Goal: Information Seeking & Learning: Check status

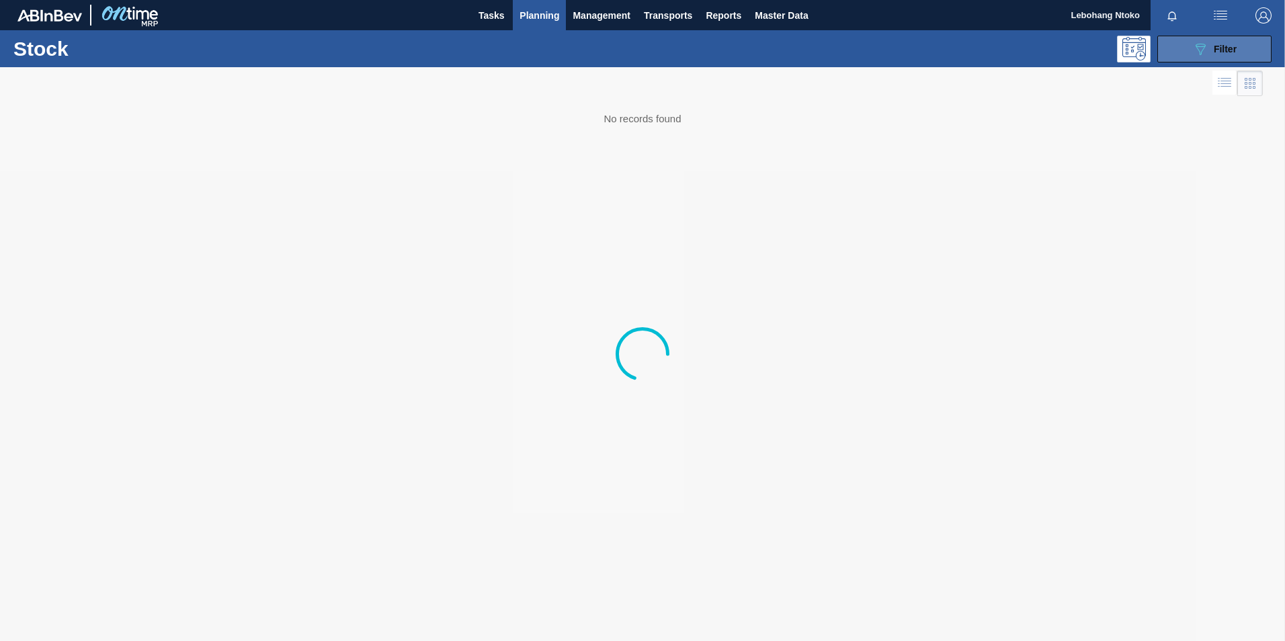
click at [1215, 48] on span "Filter" at bounding box center [1225, 49] width 23 height 11
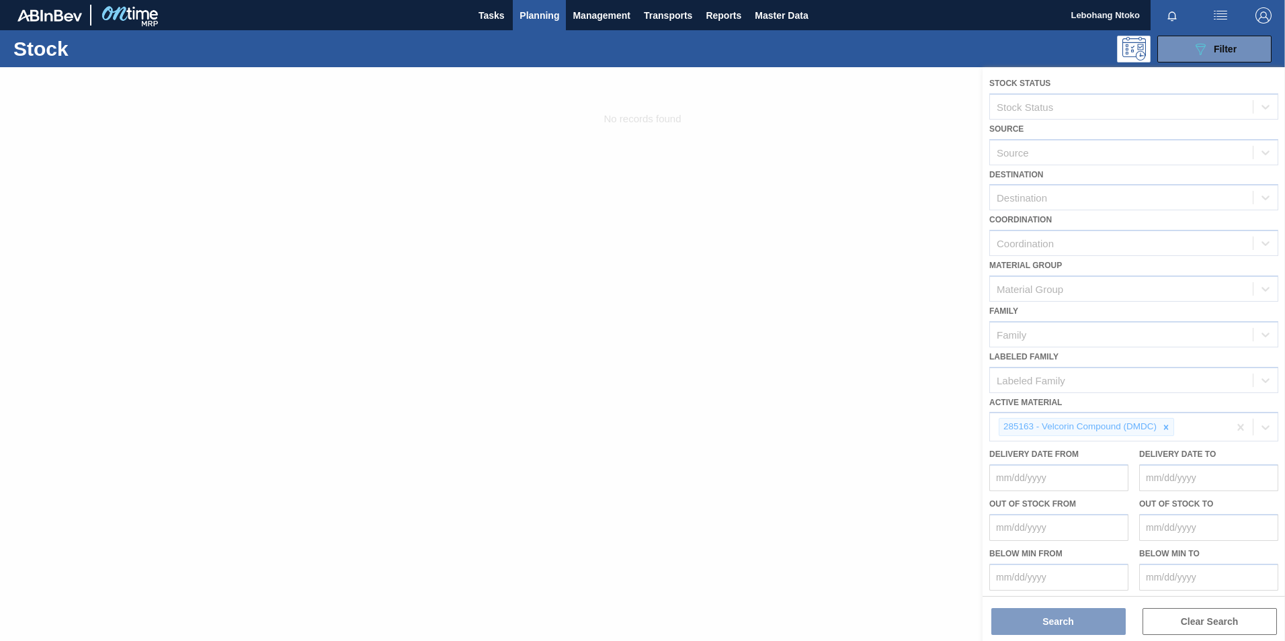
click at [1163, 428] on div at bounding box center [642, 354] width 1285 height 574
click at [1166, 428] on div at bounding box center [642, 354] width 1285 height 574
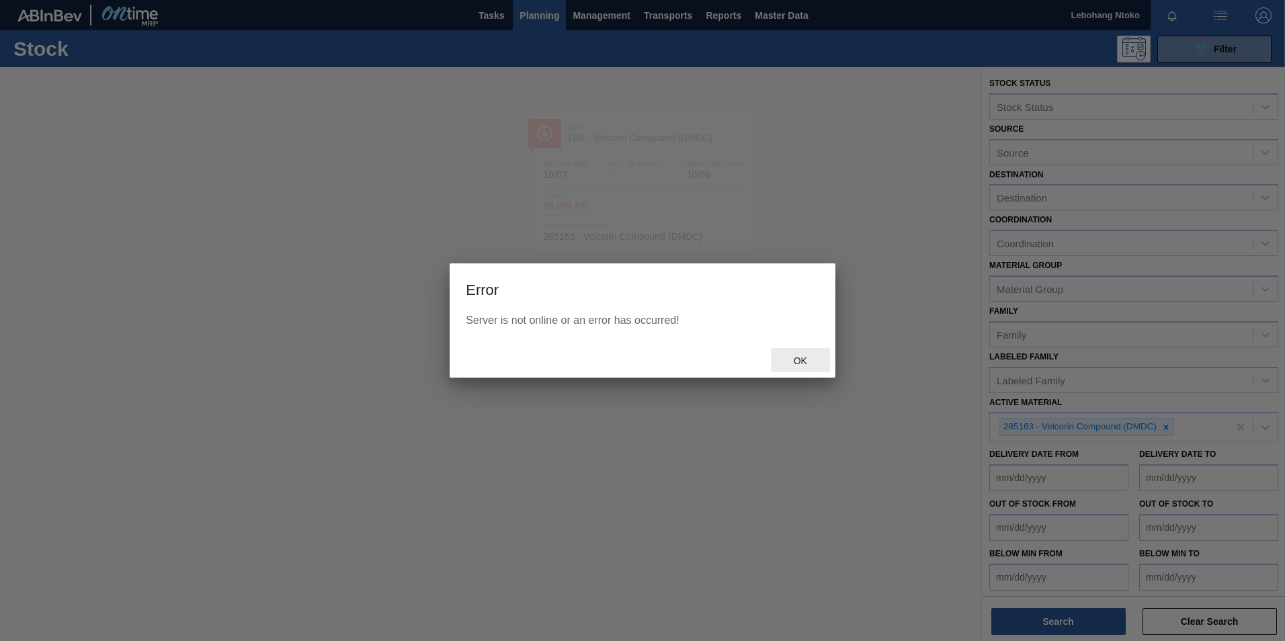
click at [803, 360] on span "Ok" at bounding box center [800, 361] width 35 height 11
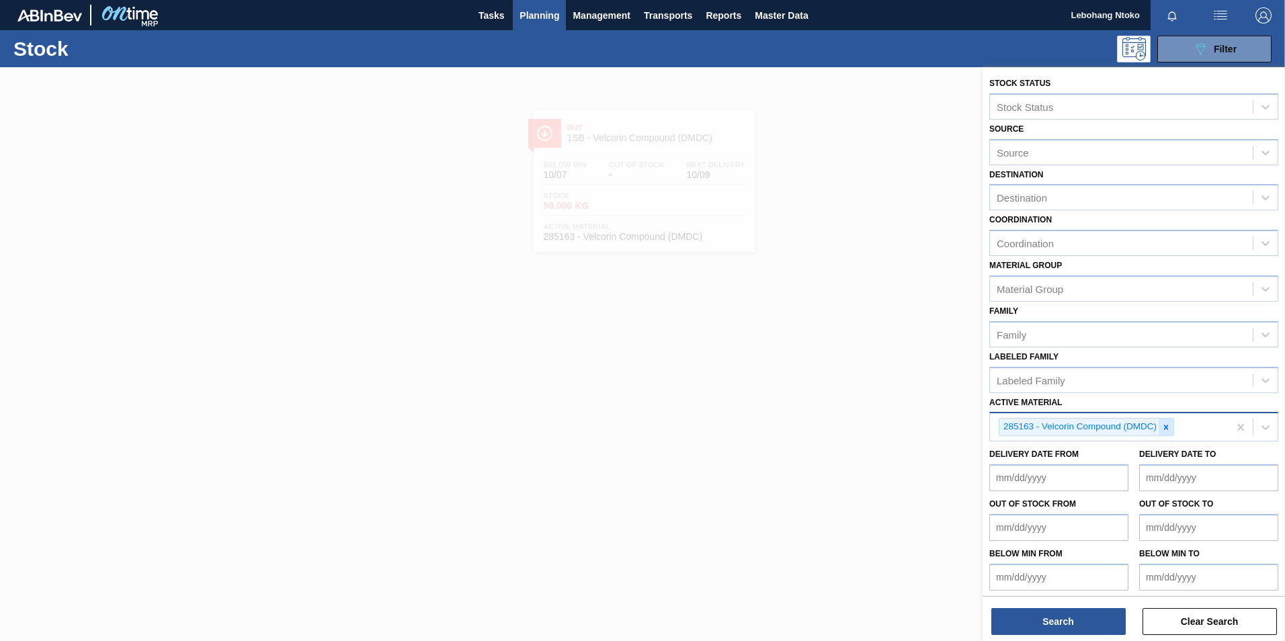
click at [1165, 425] on icon at bounding box center [1165, 427] width 9 height 9
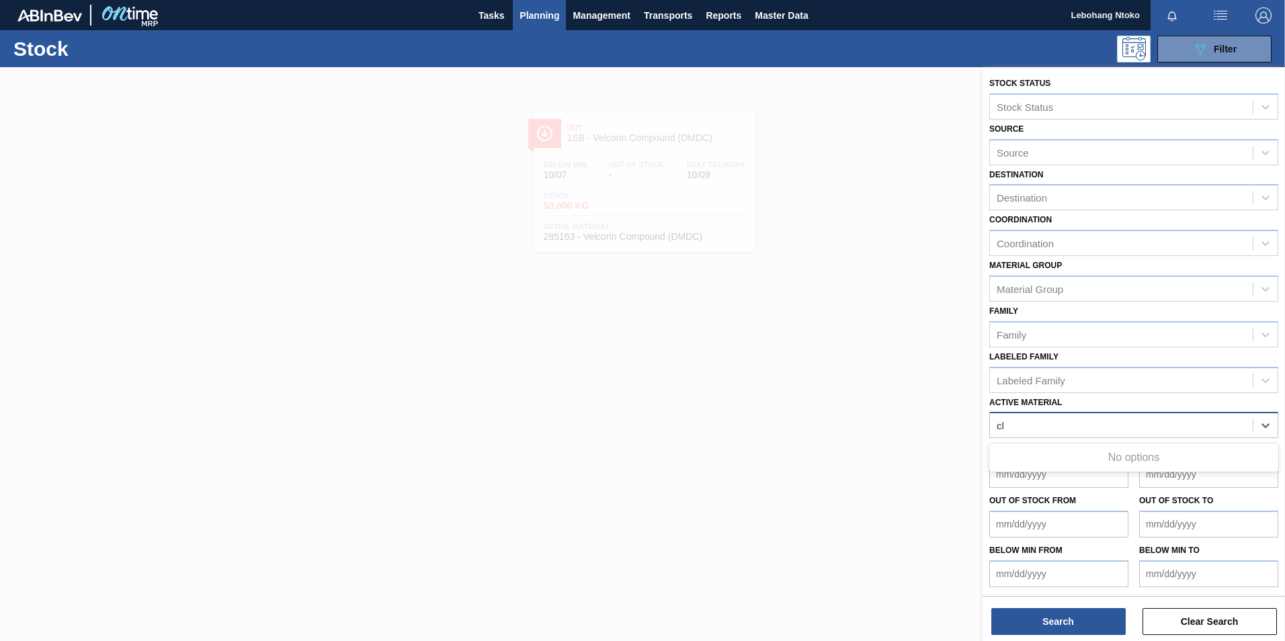
type Material "c"
type Material "2"
type Material "stella"
click at [1073, 616] on button "Search" at bounding box center [1058, 621] width 134 height 27
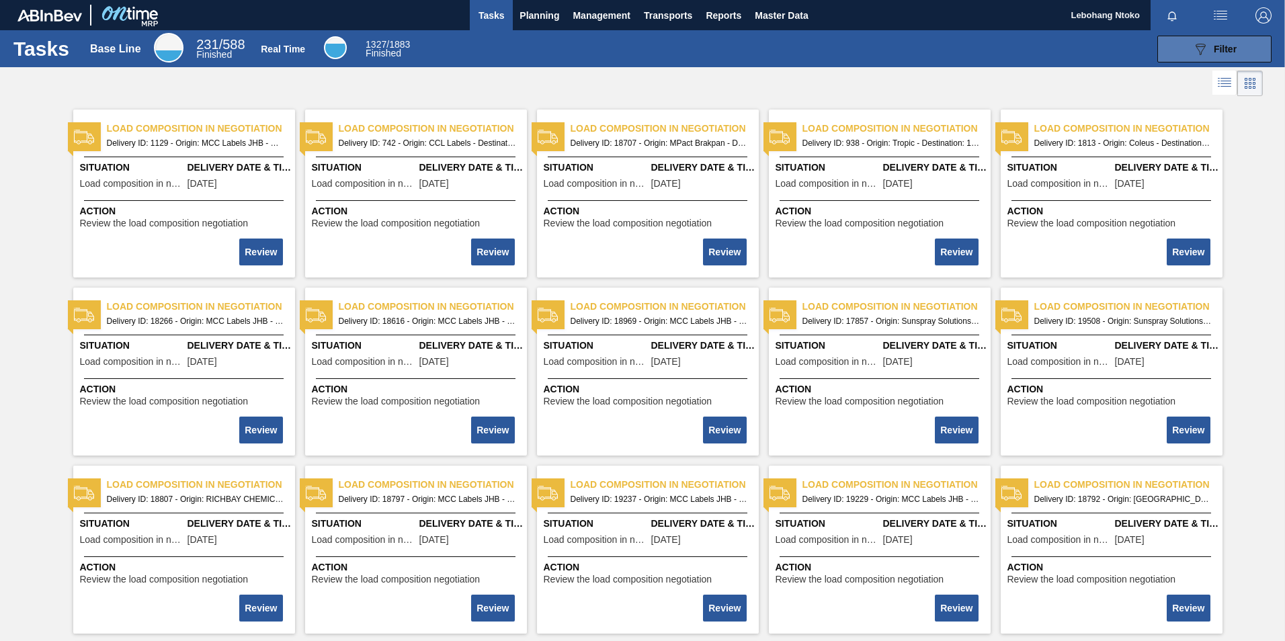
click at [1202, 50] on icon "089F7B8B-B2A5-4AFE-B5C0-19BA573D28AC" at bounding box center [1200, 49] width 16 height 16
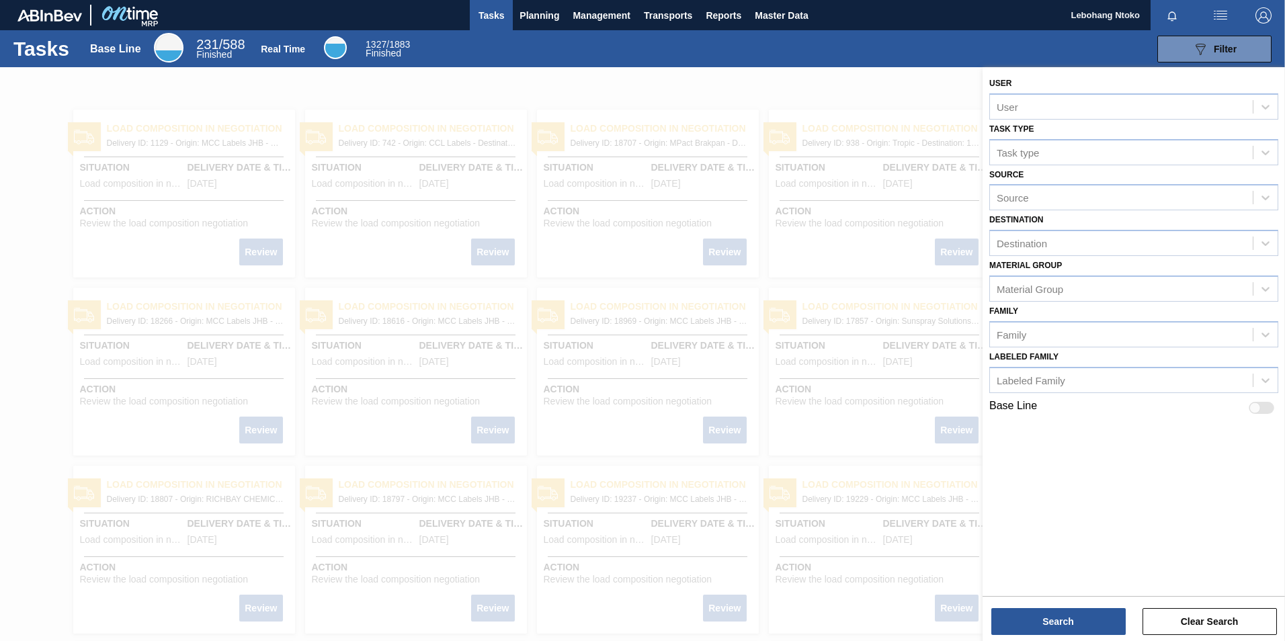
click at [691, 344] on div at bounding box center [642, 387] width 1285 height 641
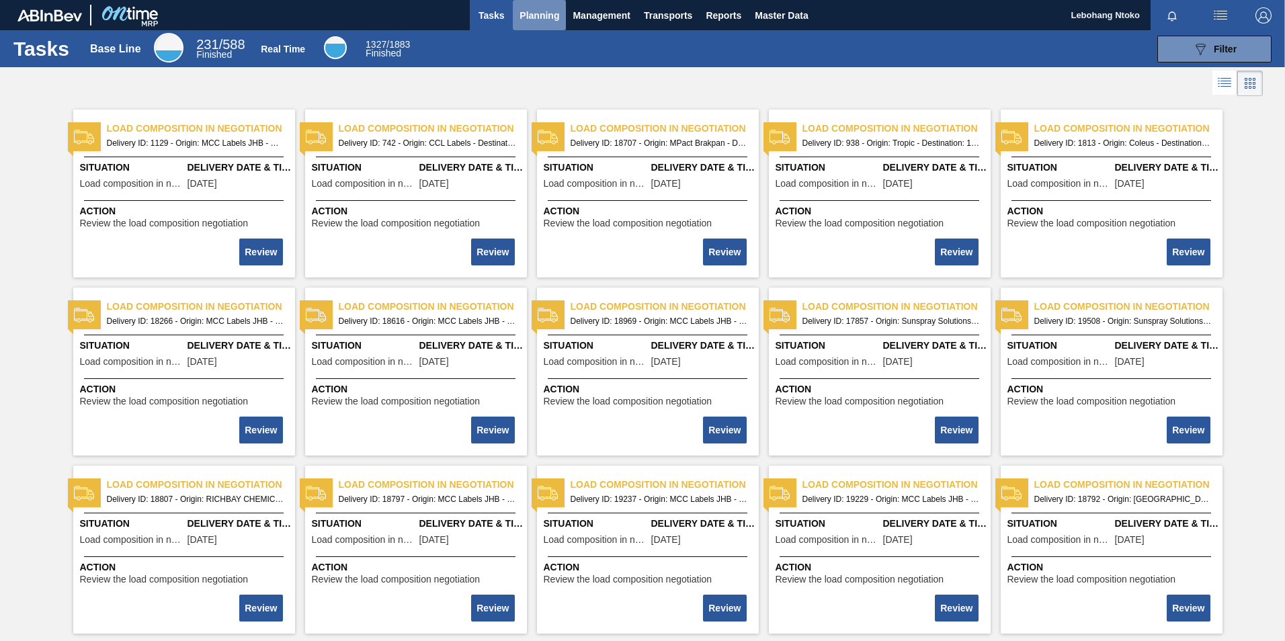
click at [538, 16] on span "Planning" at bounding box center [540, 15] width 40 height 16
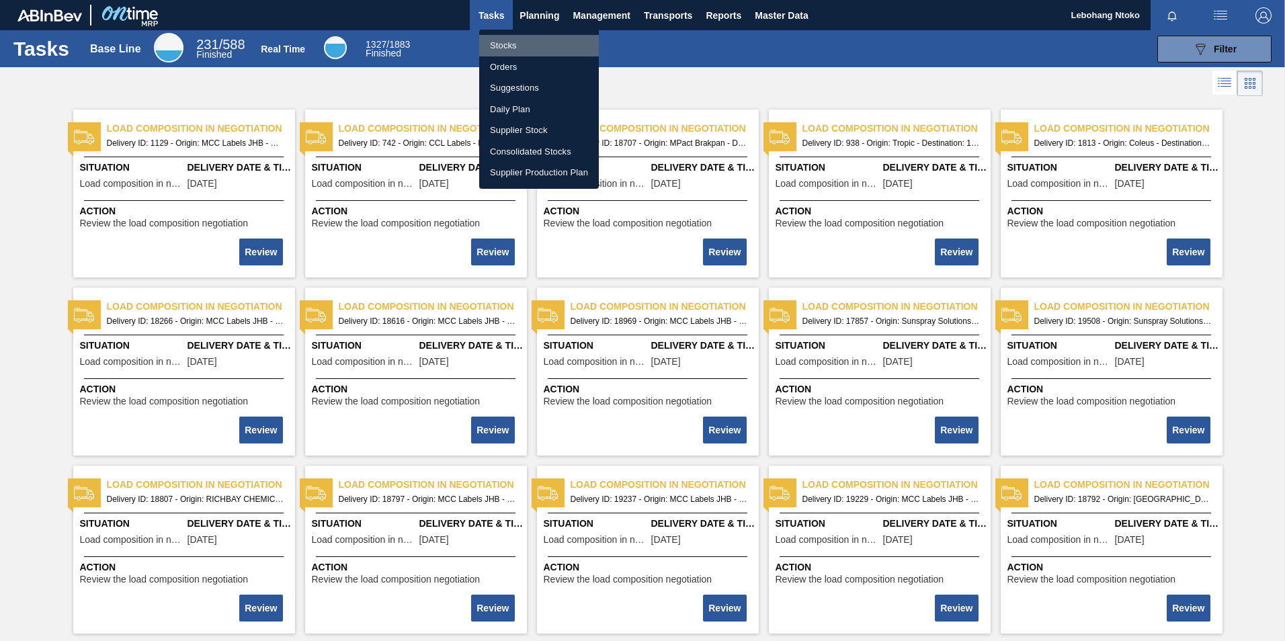
click at [505, 44] on li "Stocks" at bounding box center [539, 46] width 120 height 22
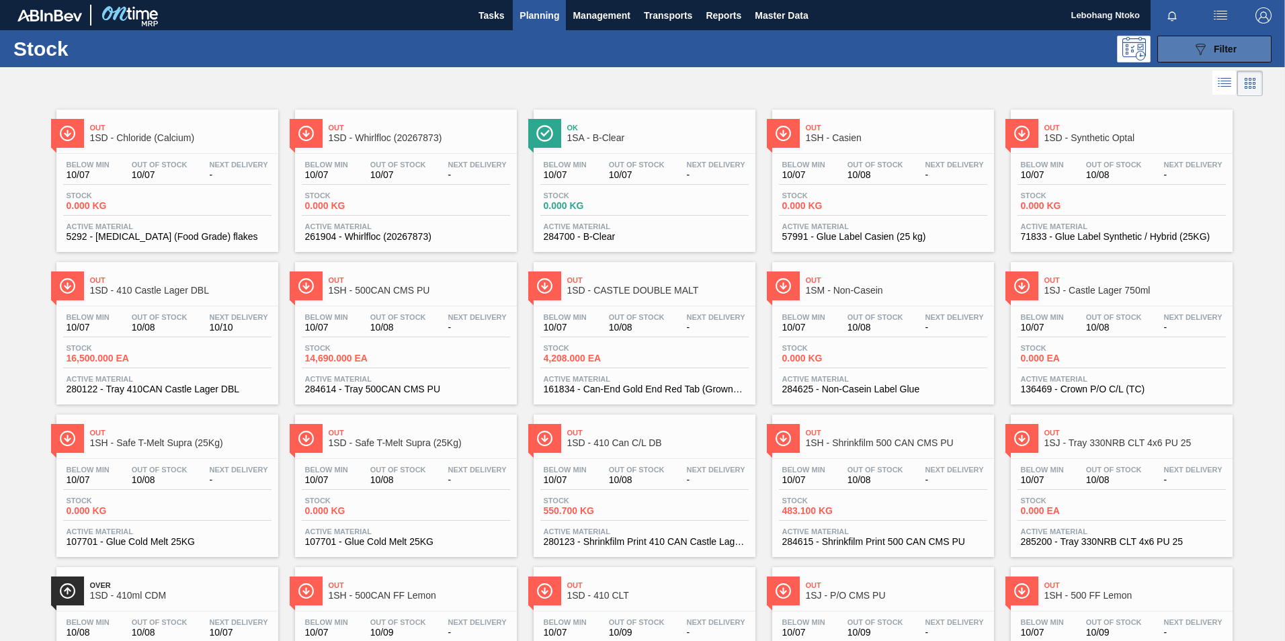
click at [1191, 40] on button "089F7B8B-B2A5-4AFE-B5C0-19BA573D28AC Filter" at bounding box center [1214, 49] width 114 height 27
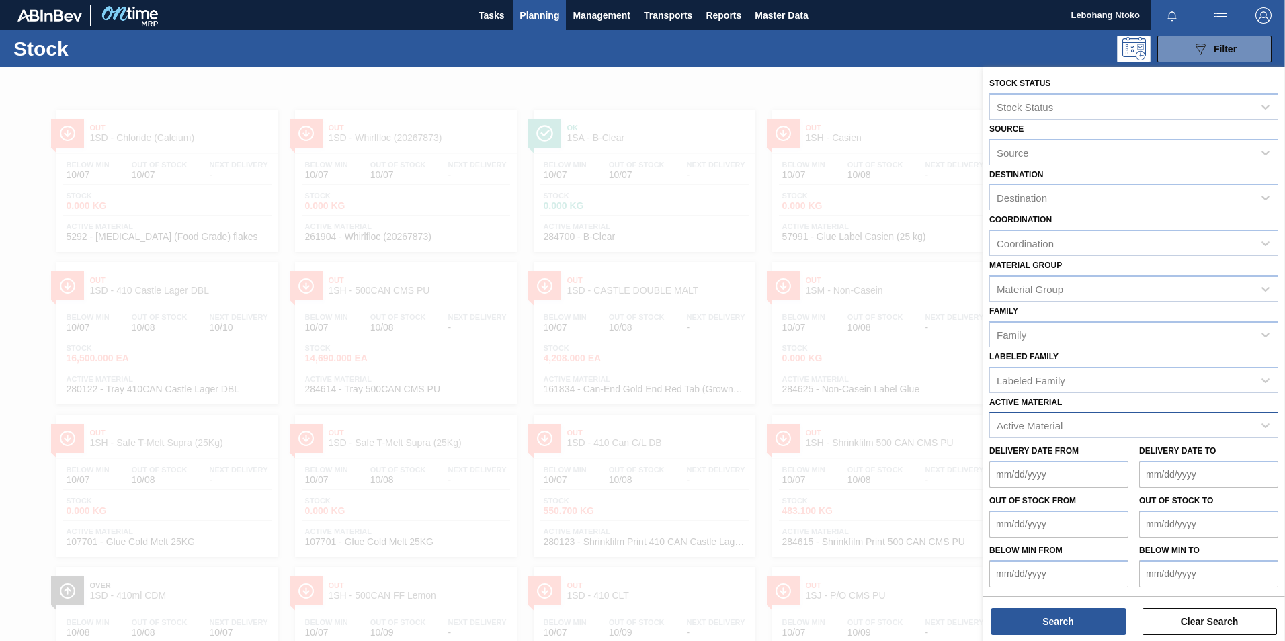
click at [1051, 425] on div "Active Material" at bounding box center [1030, 425] width 66 height 11
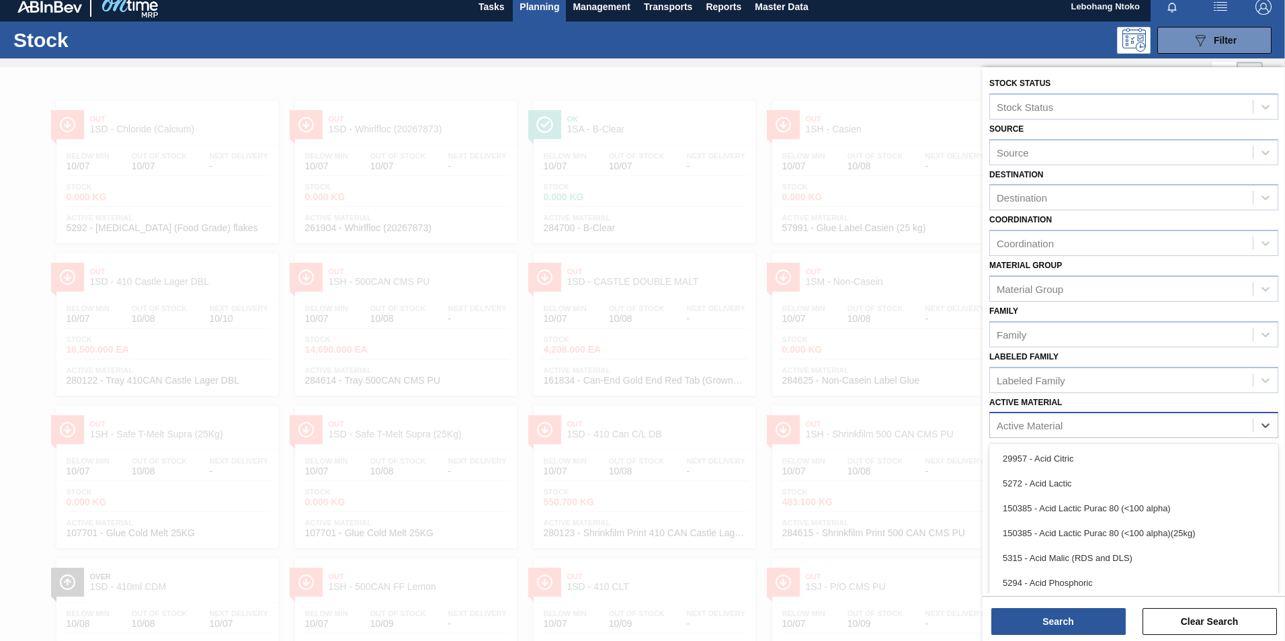
scroll to position [9, 0]
paste Material "283768"
type Material "283768"
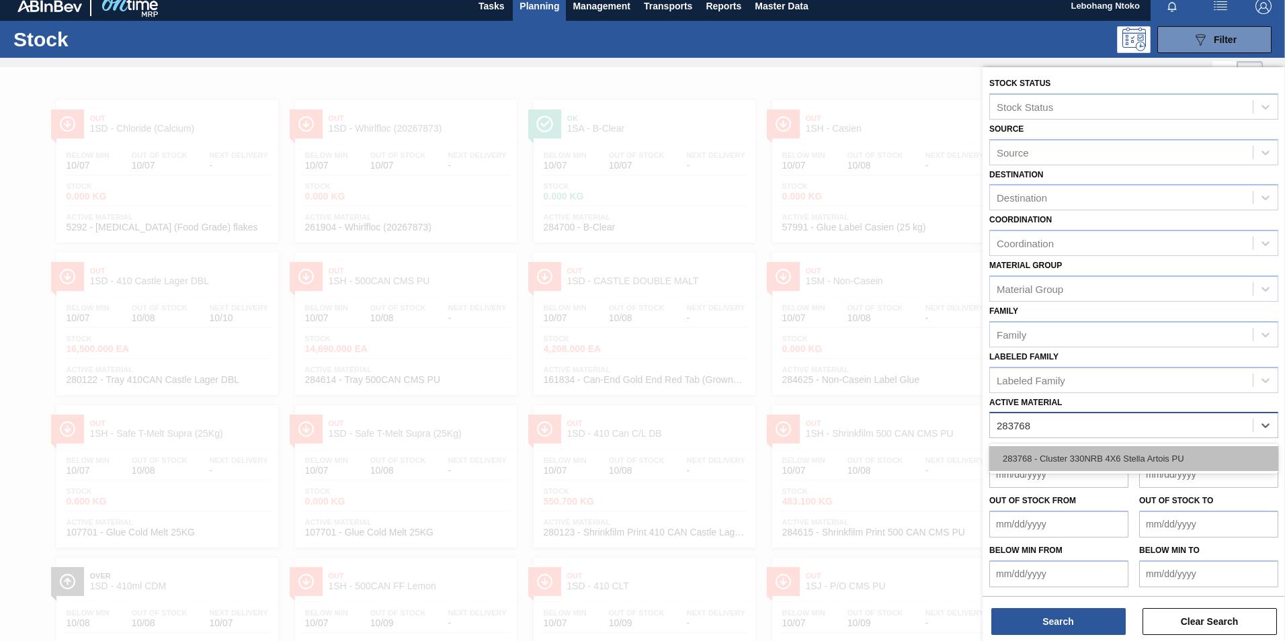
click at [1079, 458] on div "283768 - Cluster 330NRB 4X6 Stella Artois PU" at bounding box center [1133, 458] width 289 height 25
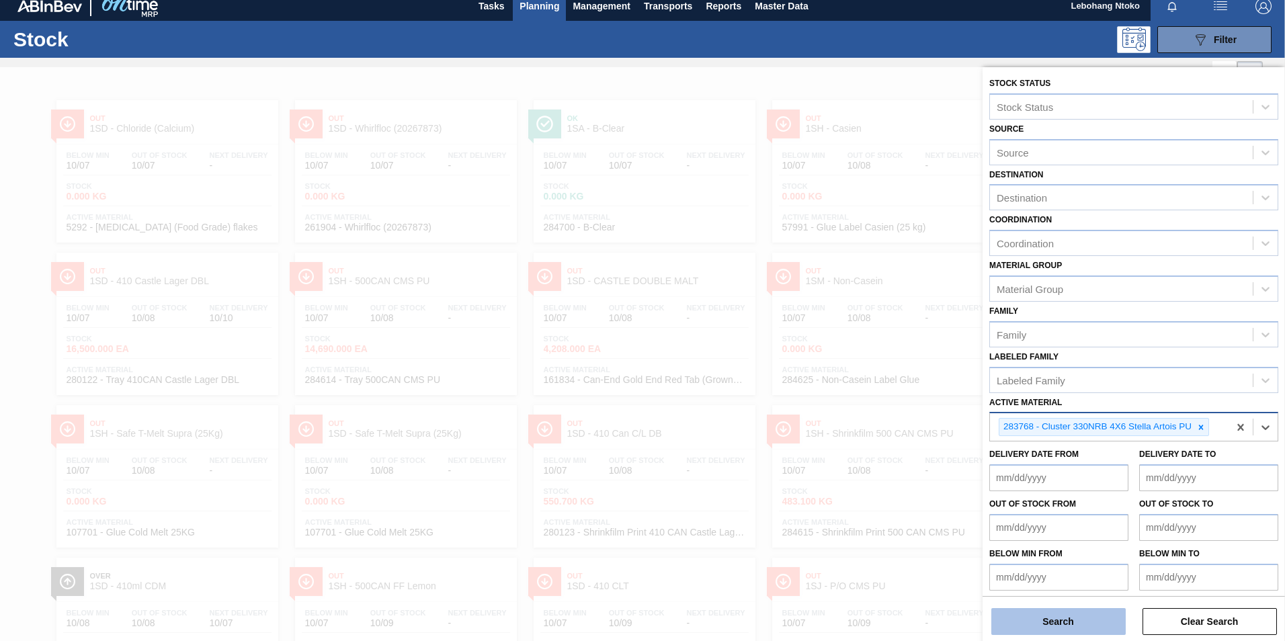
click at [1084, 620] on button "Search" at bounding box center [1058, 621] width 134 height 27
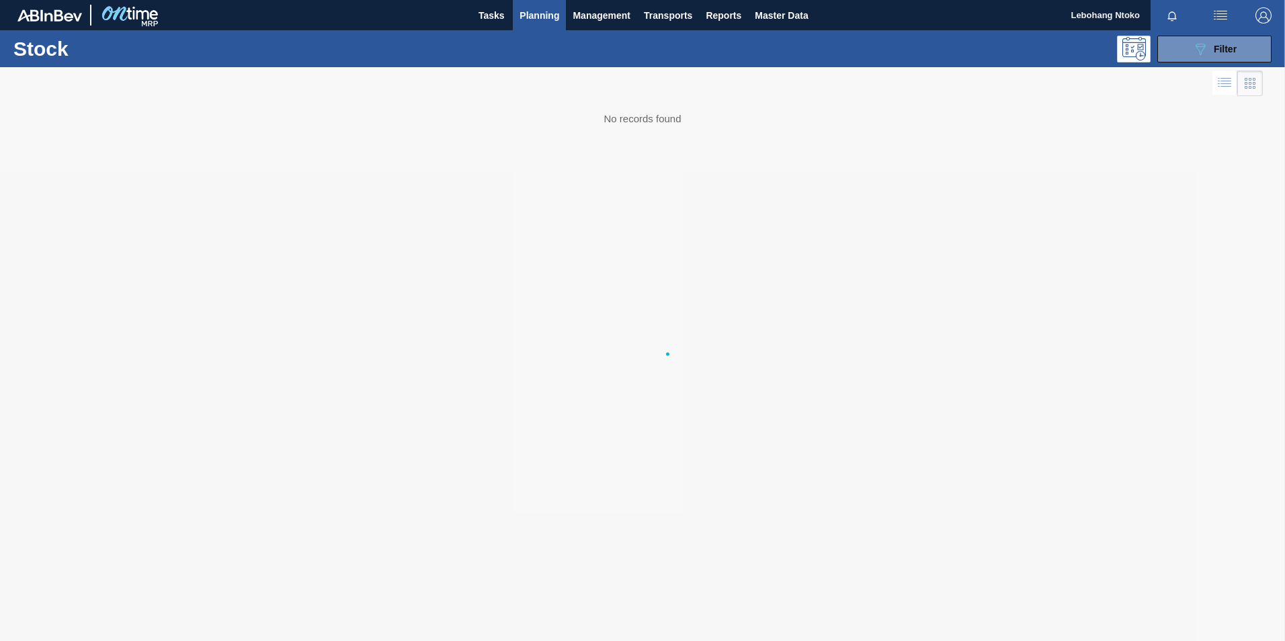
scroll to position [0, 0]
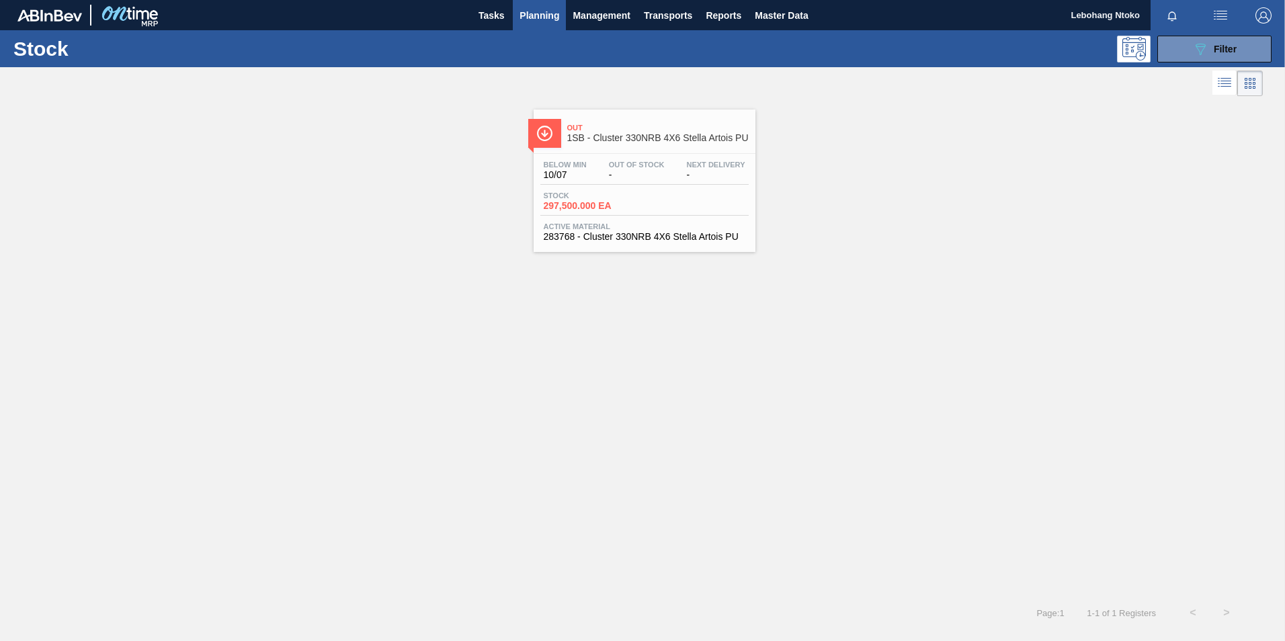
click at [649, 171] on span "-" at bounding box center [637, 175] width 56 height 10
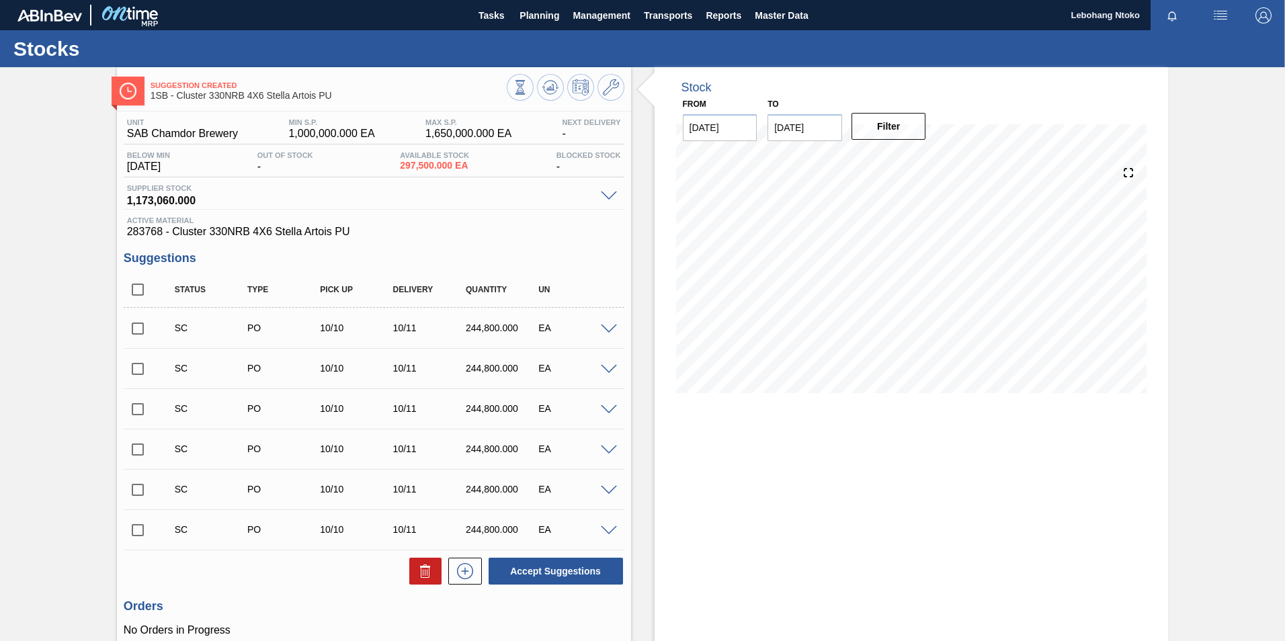
click at [610, 326] on span at bounding box center [609, 330] width 16 height 10
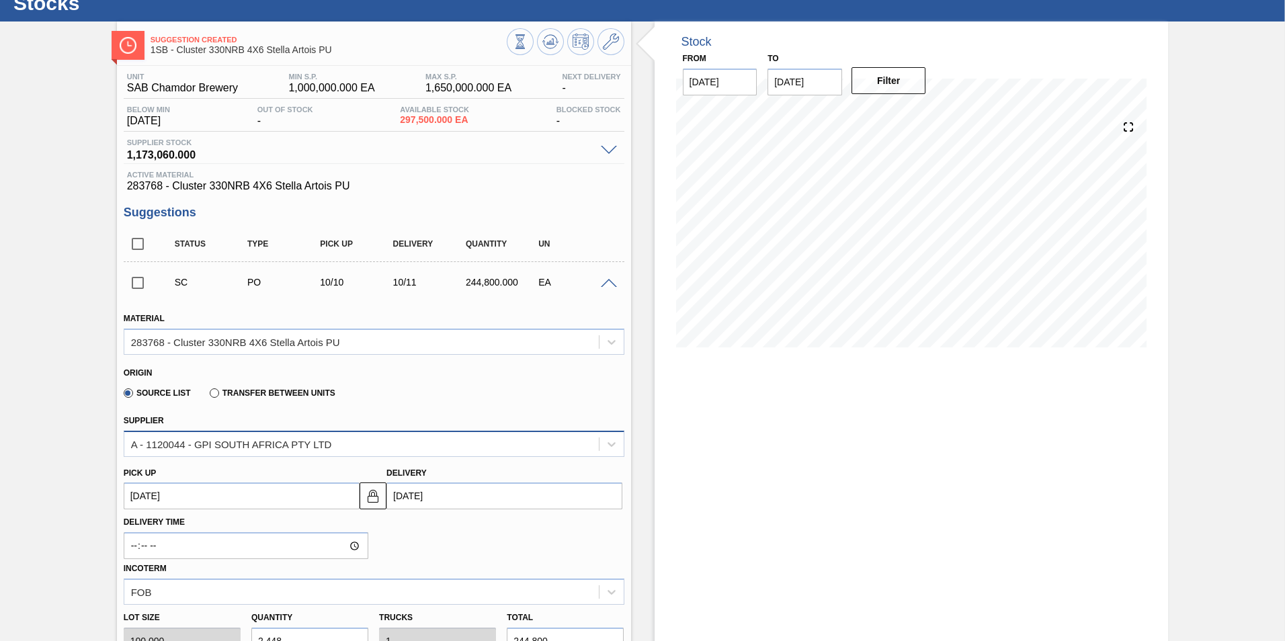
scroll to position [134, 0]
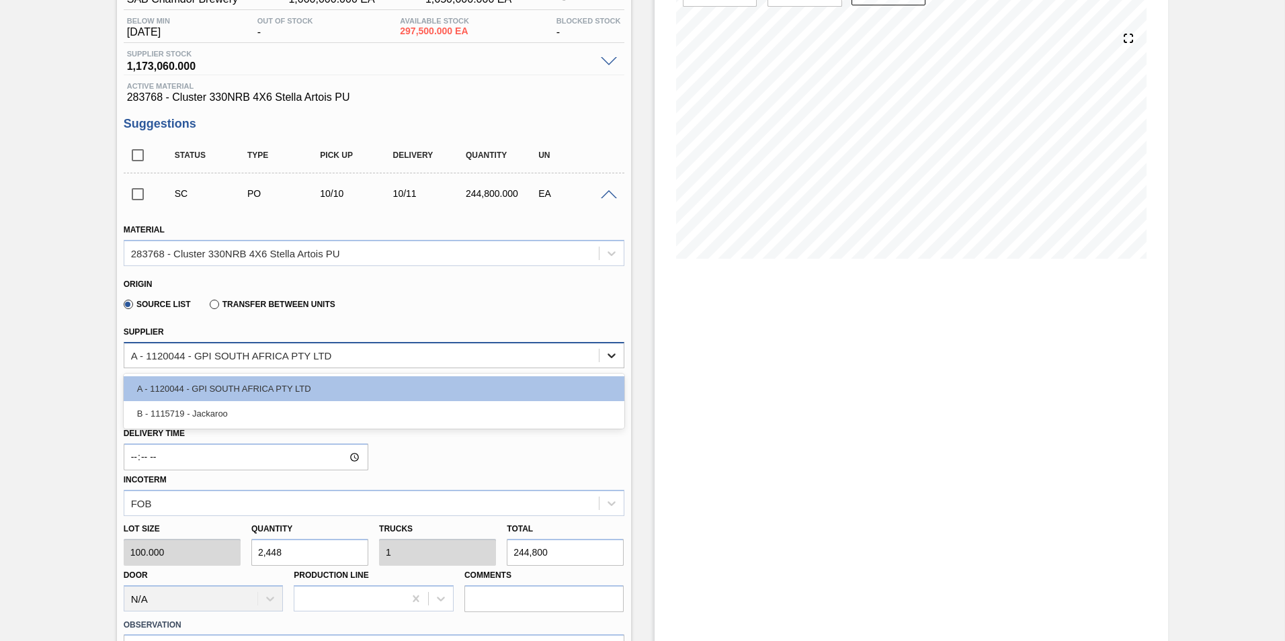
click at [610, 358] on icon at bounding box center [611, 355] width 13 height 13
click at [816, 421] on div "Stock From [DATE] to [DATE] Filter" at bounding box center [912, 529] width 514 height 1192
